Goal: Task Accomplishment & Management: Complete application form

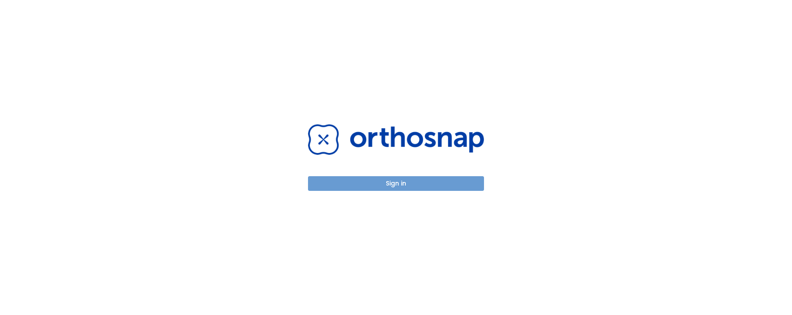
click at [387, 186] on button "Sign in" at bounding box center [396, 183] width 176 height 15
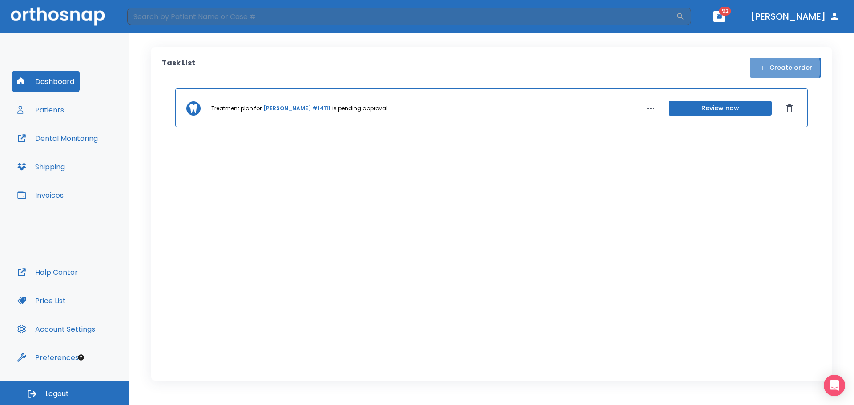
click at [773, 68] on button "Create order" at bounding box center [785, 68] width 71 height 20
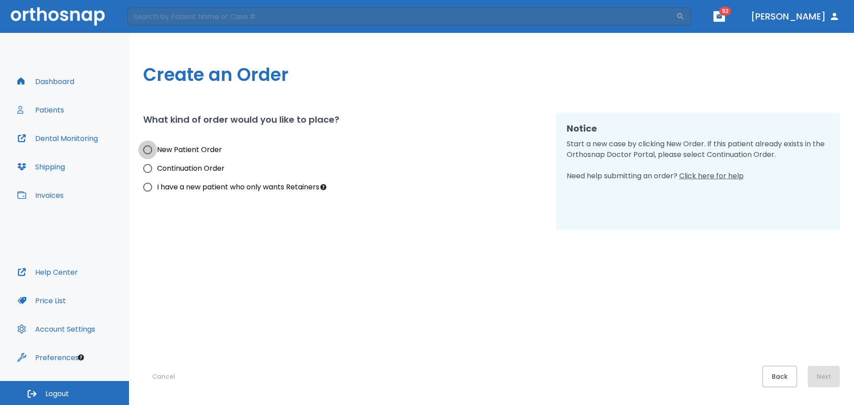
click at [150, 147] on input "New Patient Order" at bounding box center [147, 149] width 19 height 19
radio input "true"
click at [792, 314] on button "Next" at bounding box center [823, 376] width 32 height 21
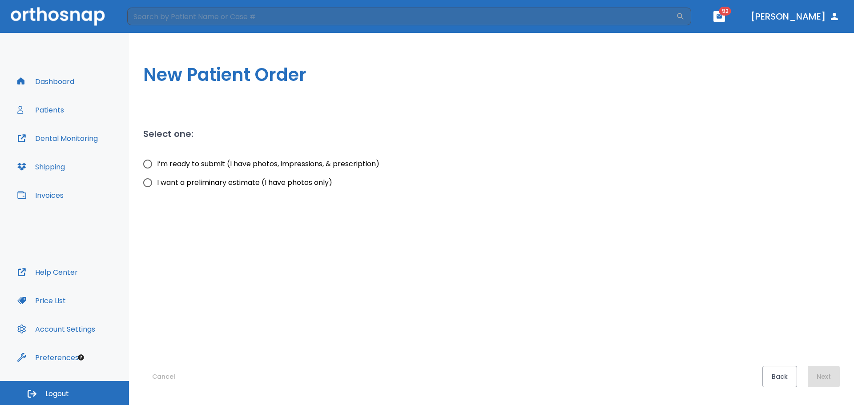
click at [148, 181] on input "I want a preliminary estimate (I have photos only)" at bounding box center [147, 182] width 19 height 19
radio input "true"
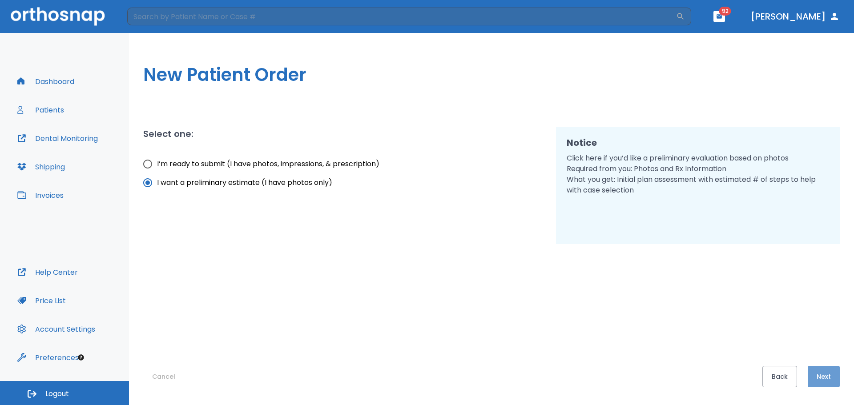
click at [792, 314] on button "Next" at bounding box center [823, 376] width 32 height 21
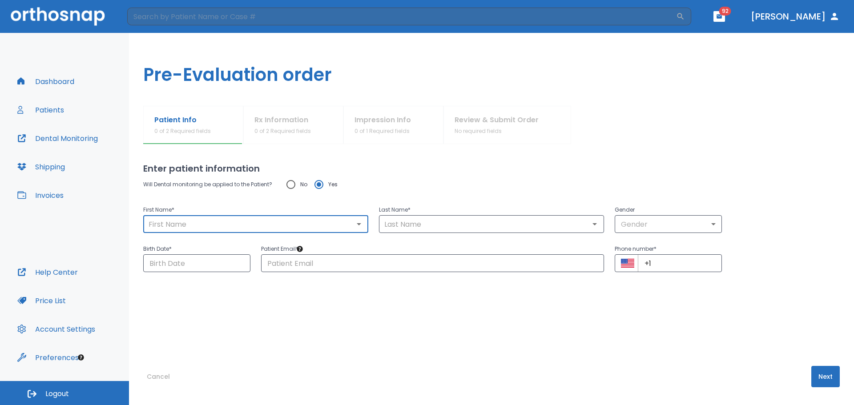
click at [240, 225] on input "text" at bounding box center [256, 224] width 220 height 12
type input "[PERSON_NAME]"
click at [406, 226] on input "text" at bounding box center [491, 224] width 220 height 12
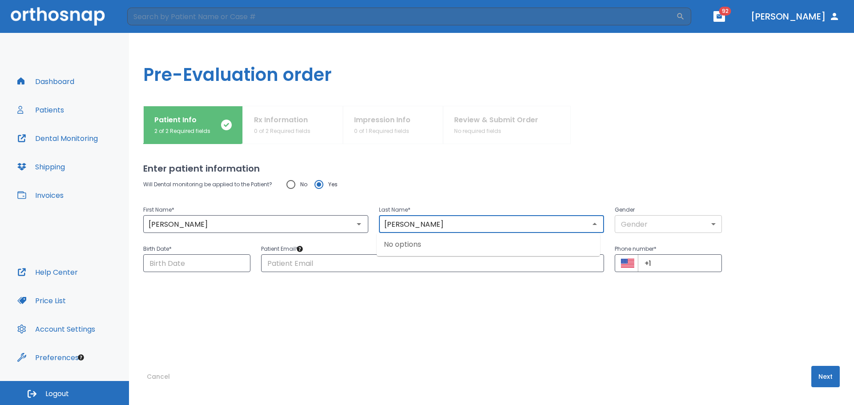
type input "[PERSON_NAME]"
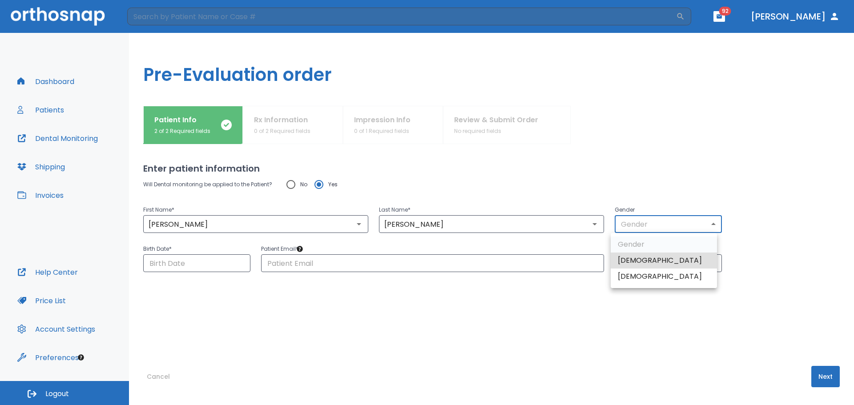
click at [661, 225] on body "​ 92 [PERSON_NAME] Dashboard Patients Dental Monitoring Shipping Invoices Help …" at bounding box center [427, 202] width 854 height 405
click at [635, 277] on li "[DEMOGRAPHIC_DATA]" at bounding box center [663, 277] width 106 height 16
type input "0"
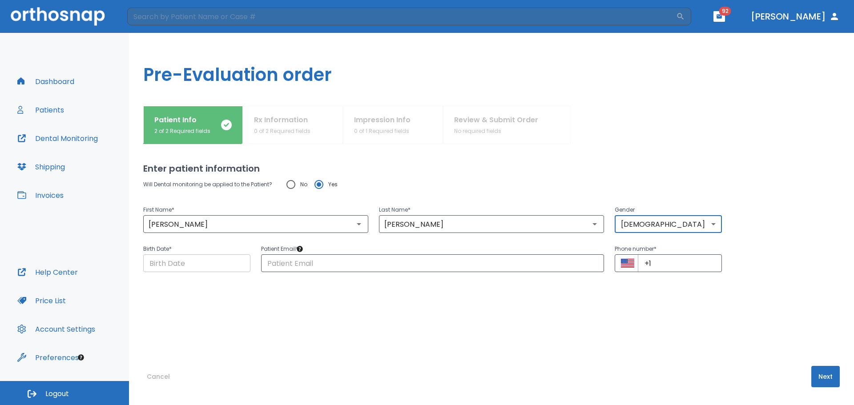
click at [172, 267] on input "Choose date" at bounding box center [196, 263] width 107 height 18
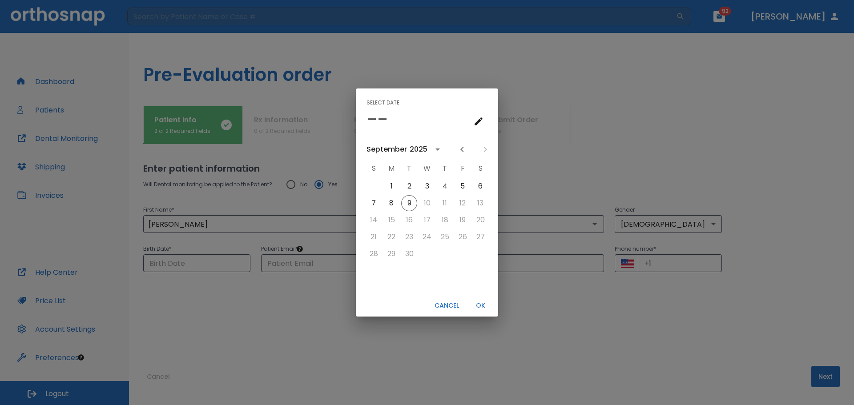
click at [372, 116] on h4 "––" at bounding box center [376, 119] width 21 height 19
click at [434, 150] on icon "calendar view is open, switch to year view" at bounding box center [437, 149] width 11 height 11
click at [434, 150] on icon "year view is open, switch to calendar view" at bounding box center [437, 149] width 11 height 11
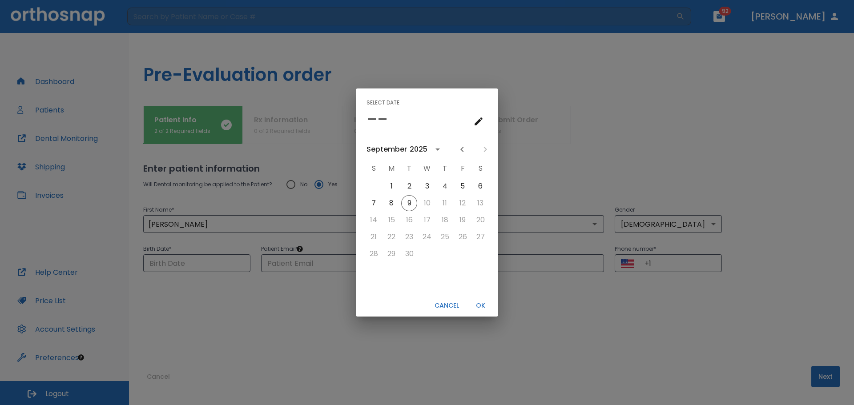
click at [434, 150] on icon "calendar view is open, switch to year view" at bounding box center [437, 149] width 11 height 11
click at [381, 232] on button "1978" at bounding box center [381, 231] width 32 height 16
click at [459, 148] on icon "Previous month" at bounding box center [462, 149] width 11 height 11
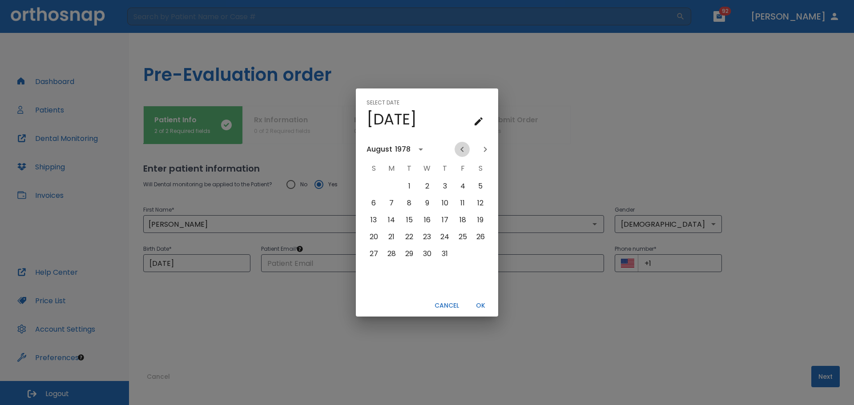
click at [459, 148] on icon "Previous month" at bounding box center [462, 149] width 11 height 11
click at [405, 203] on button "6" at bounding box center [409, 203] width 16 height 16
type input "[DATE]"
click at [481, 304] on button "OK" at bounding box center [480, 305] width 28 height 15
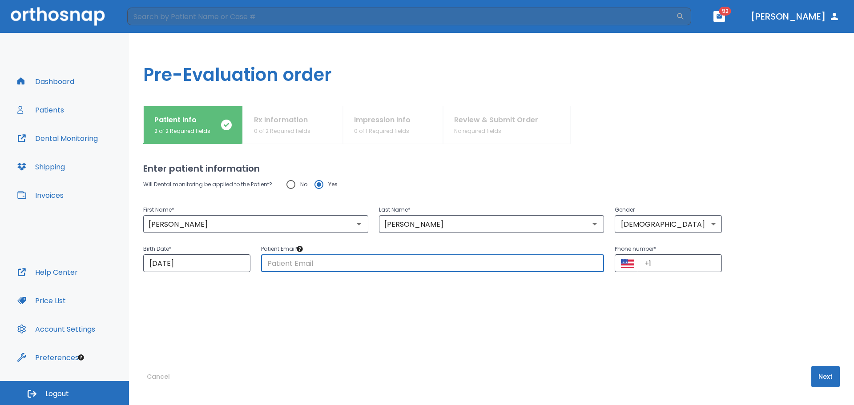
click at [319, 266] on input "text" at bounding box center [432, 263] width 343 height 18
type input "[EMAIL_ADDRESS][DOMAIN_NAME]"
click at [560, 314] on div "Will Dental monitoring be applied to the Patient? No Yes First Name * [PERSON_N…" at bounding box center [491, 252] width 696 height 155
click at [665, 265] on input "+1" at bounding box center [680, 263] width 84 height 18
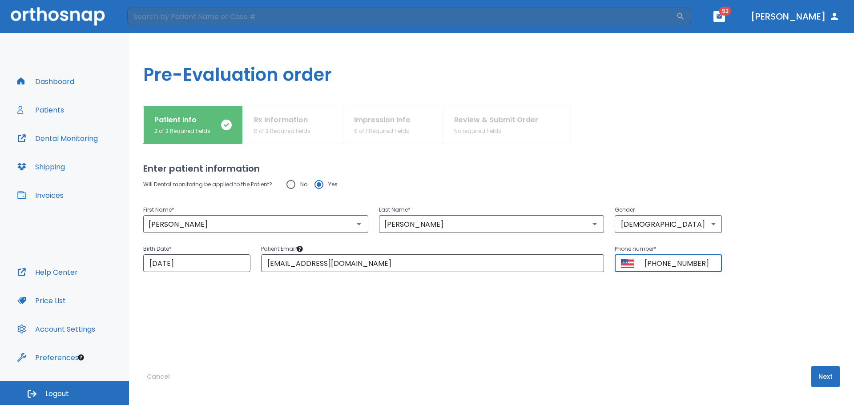
type input "[PHONE_NUMBER]"
click at [792, 314] on button "Next" at bounding box center [825, 376] width 28 height 21
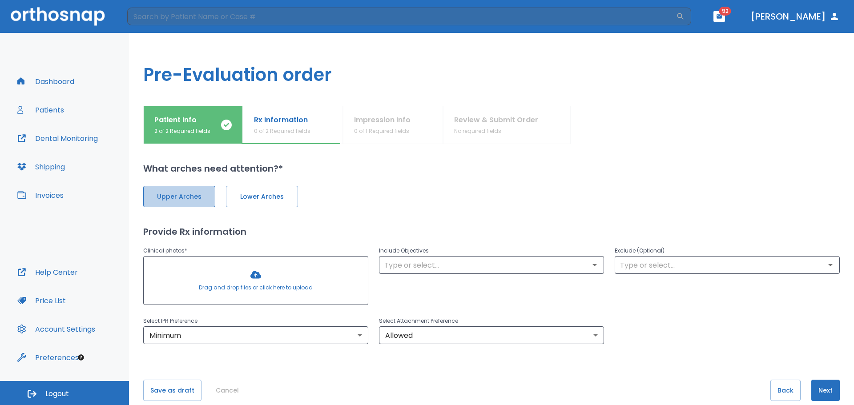
click at [173, 191] on button "Upper Arches" at bounding box center [179, 196] width 72 height 21
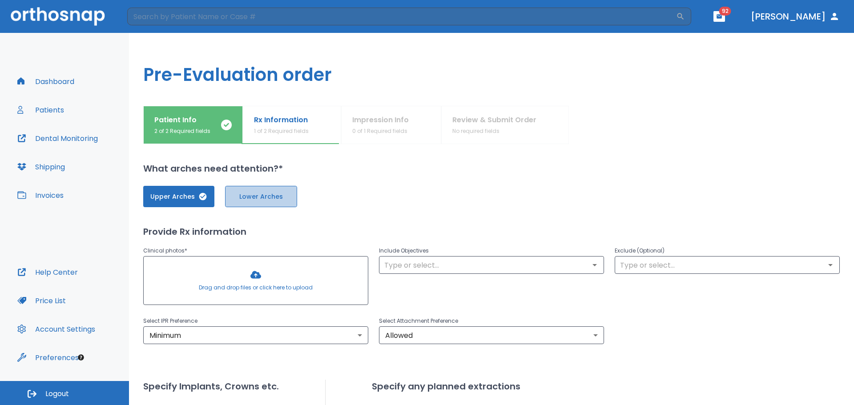
click at [274, 193] on span "Lower Arches" at bounding box center [260, 196] width 53 height 9
click at [253, 274] on div at bounding box center [256, 281] width 224 height 48
